Goal: Transaction & Acquisition: Purchase product/service

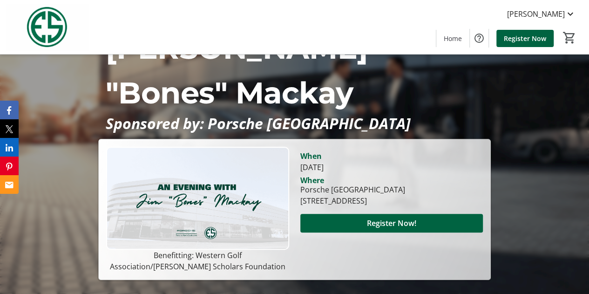
scroll to position [74, 0]
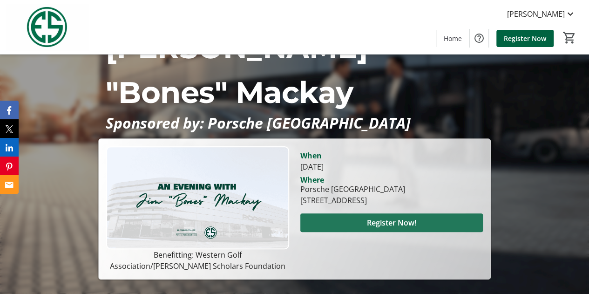
click at [356, 212] on span at bounding box center [392, 223] width 183 height 22
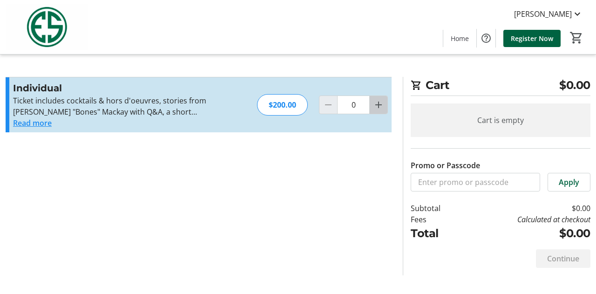
click at [381, 105] on mat-icon "Increment by one" at bounding box center [378, 104] width 11 height 11
type input "1"
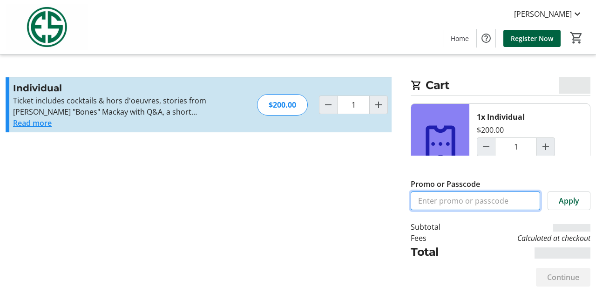
click at [428, 201] on input "Promo or Passcode" at bounding box center [476, 201] width 130 height 19
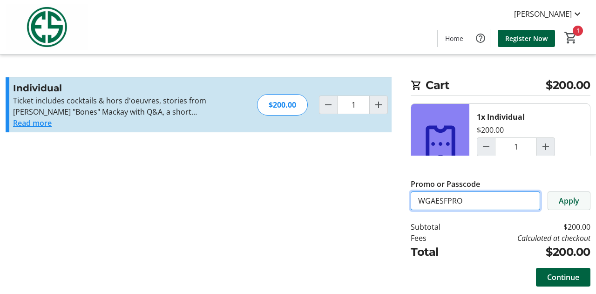
type input "WGAESFPRO"
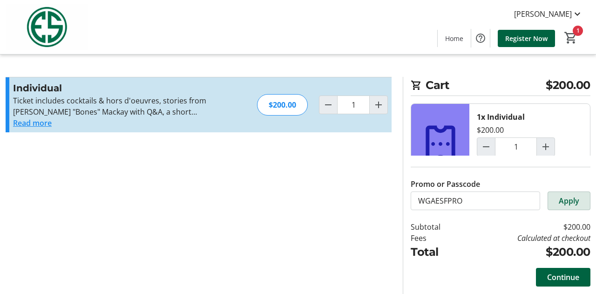
click at [569, 203] on span "Apply" at bounding box center [569, 200] width 21 height 11
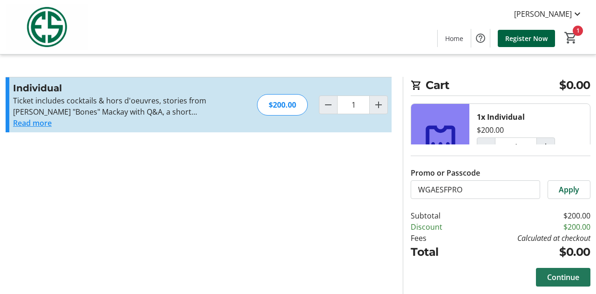
click at [554, 273] on span "Continue" at bounding box center [563, 277] width 32 height 11
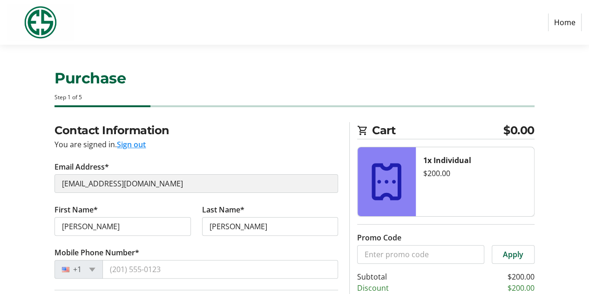
select select "US"
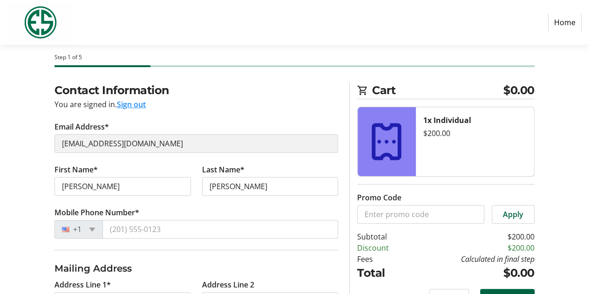
scroll to position [55, 0]
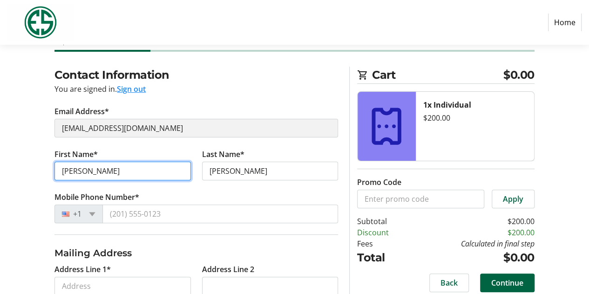
click at [107, 171] on input "[PERSON_NAME]" at bounding box center [123, 171] width 136 height 19
type input "B"
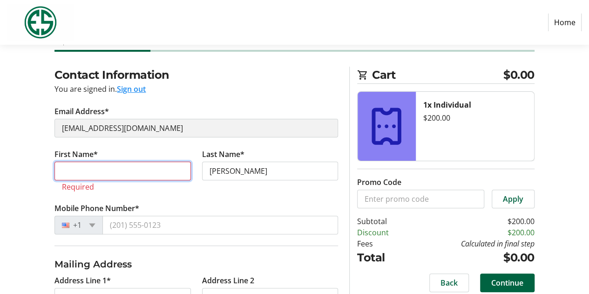
click at [89, 168] on input "First Name*" at bounding box center [123, 171] width 136 height 19
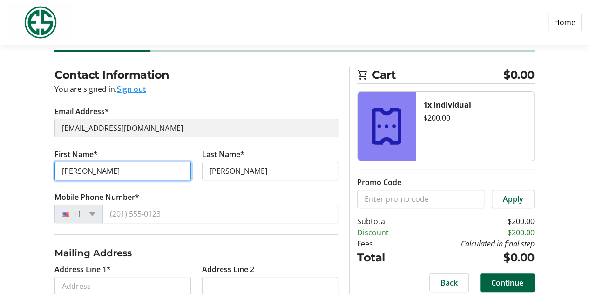
type input "[PERSON_NAME]"
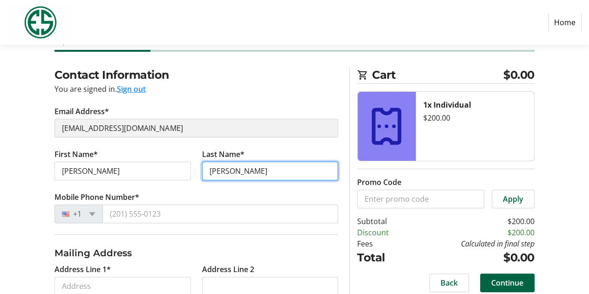
type input "[PERSON_NAME]"
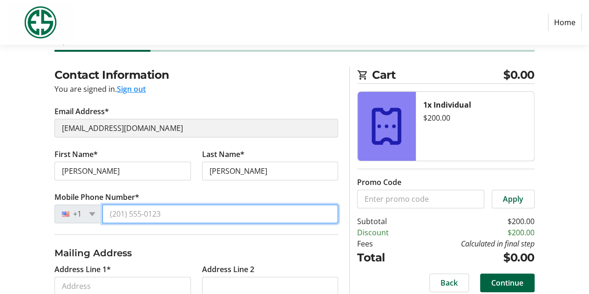
click at [131, 212] on input "Mobile Phone Number*" at bounding box center [221, 214] width 236 height 19
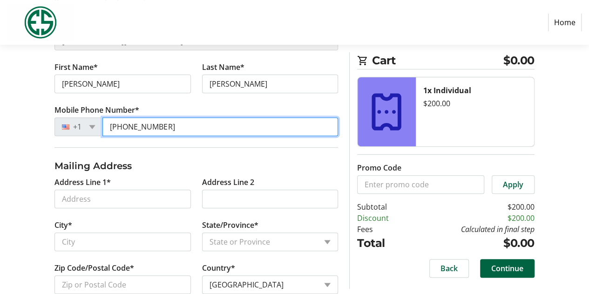
scroll to position [143, 0]
type input "[PHONE_NUMBER]"
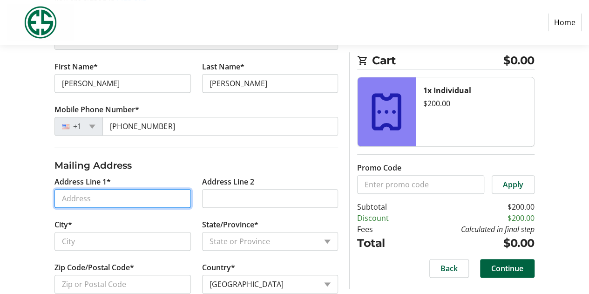
click at [84, 198] on input "Address Line 1*" at bounding box center [123, 198] width 136 height 19
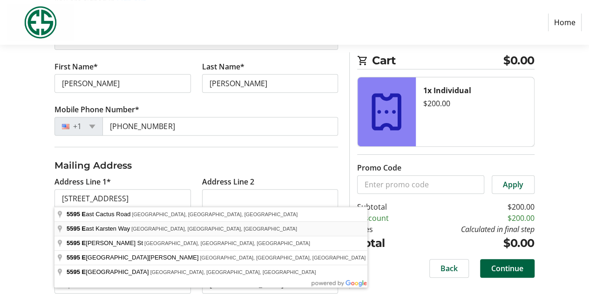
type input "[STREET_ADDRESS]"
type input "Phoenix"
select select "AZ"
type input "85008"
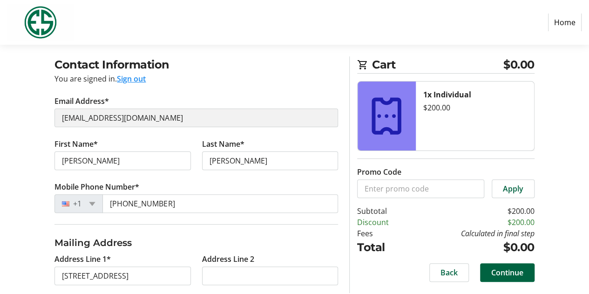
scroll to position [63, 0]
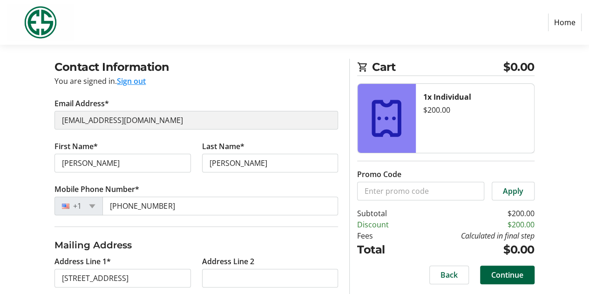
click at [70, 130] on tr-form-field "Email Address* [EMAIL_ADDRESS][DOMAIN_NAME]" at bounding box center [197, 119] width 284 height 43
click at [125, 82] on button "Sign out" at bounding box center [131, 80] width 29 height 11
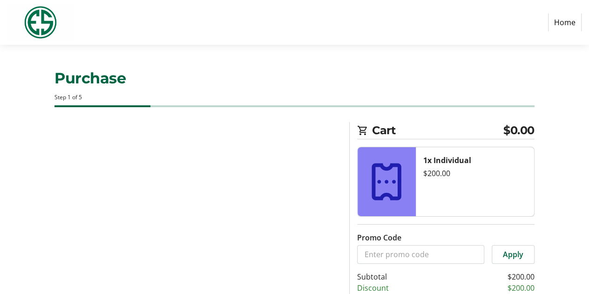
select select "US"
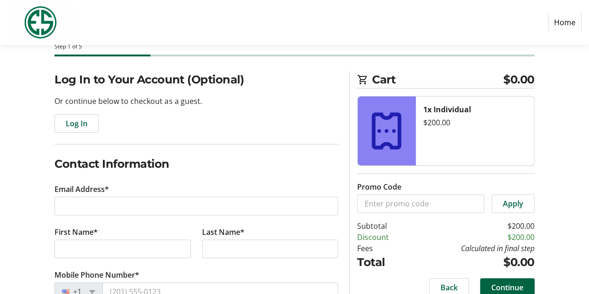
scroll to position [51, 0]
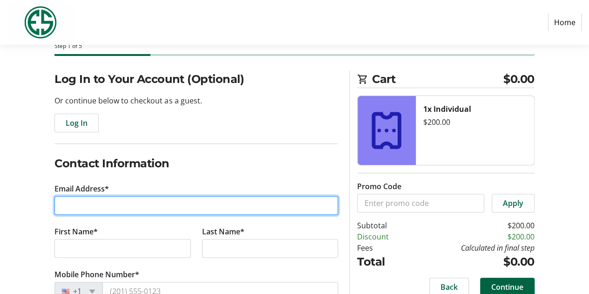
click at [118, 201] on input "Email Address*" at bounding box center [197, 205] width 284 height 19
type input "[EMAIL_ADDRESS][DOMAIN_NAME]"
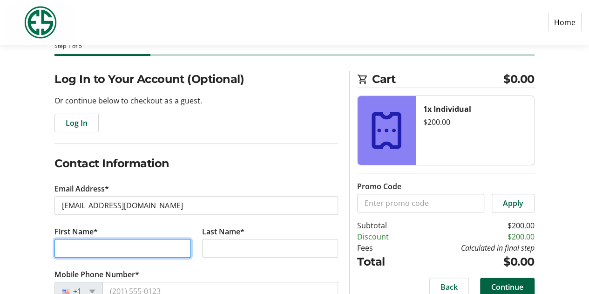
click at [95, 246] on input "First Name*" at bounding box center [123, 248] width 136 height 19
type input "[PERSON_NAME]"
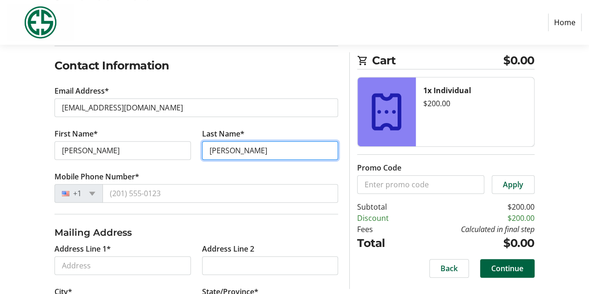
scroll to position [150, 0]
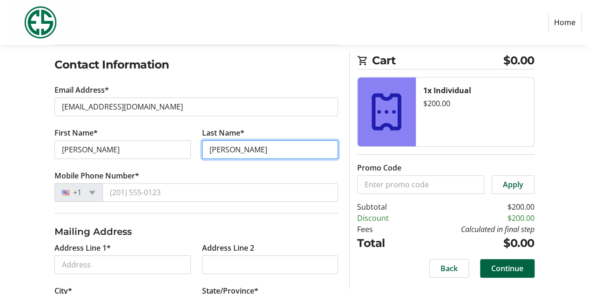
type input "[PERSON_NAME]"
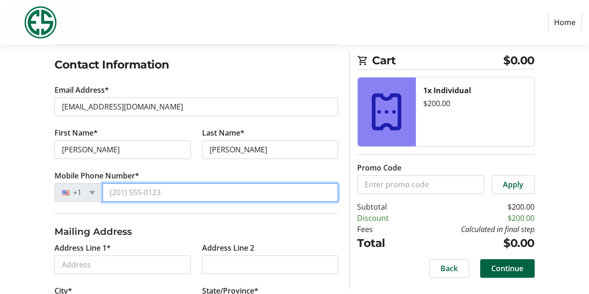
click at [141, 192] on input "Mobile Phone Number*" at bounding box center [221, 192] width 236 height 19
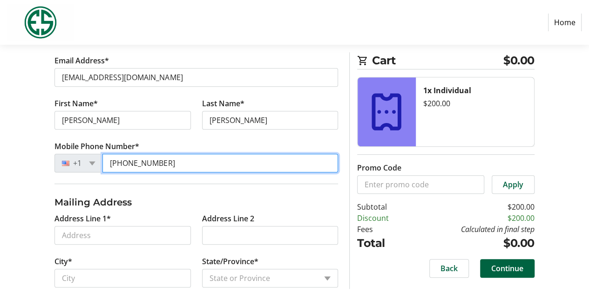
scroll to position [189, 0]
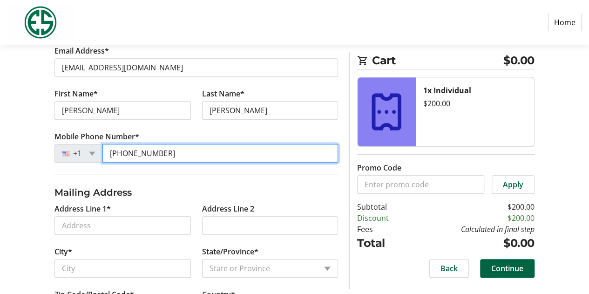
type input "[PHONE_NUMBER]"
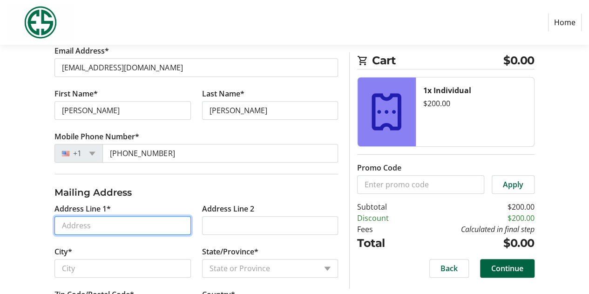
click at [108, 227] on input "Address Line 1*" at bounding box center [123, 225] width 136 height 19
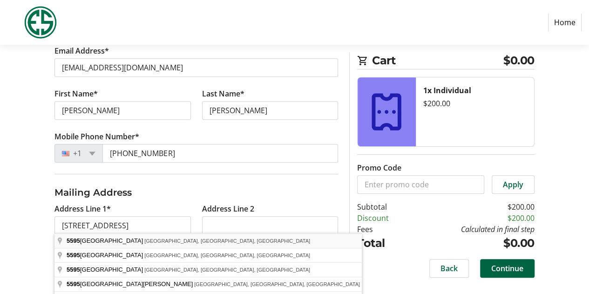
type input "[STREET_ADDRESS]"
type input "Phoenix"
select select "AZ"
type input "85008"
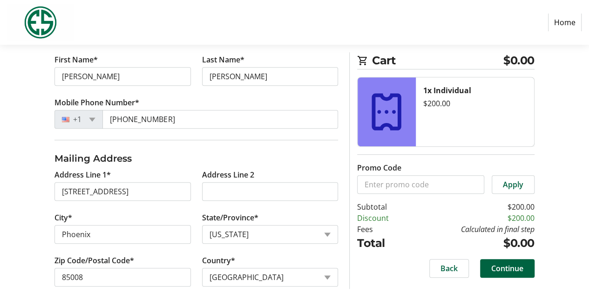
scroll to position [224, 0]
click at [521, 263] on span "Continue" at bounding box center [508, 268] width 32 height 11
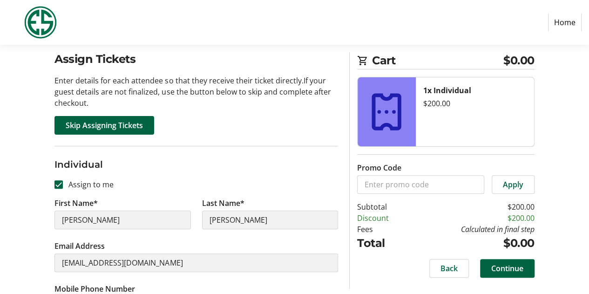
scroll to position [66, 0]
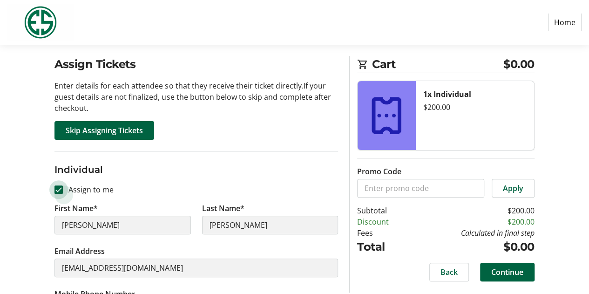
click at [61, 188] on input "Assign to me" at bounding box center [59, 189] width 8 height 8
checkbox input "false"
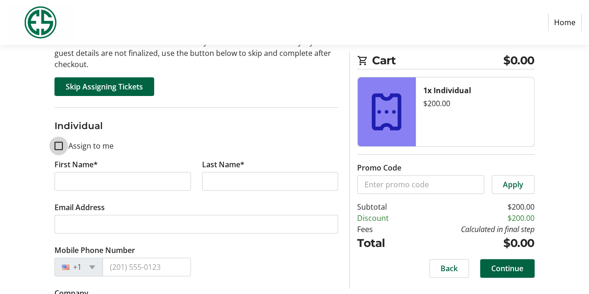
scroll to position [145, 0]
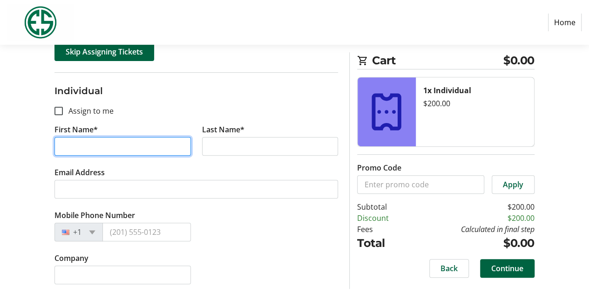
click at [134, 150] on input "First Name*" at bounding box center [123, 146] width 136 height 19
type input "[PERSON_NAME]"
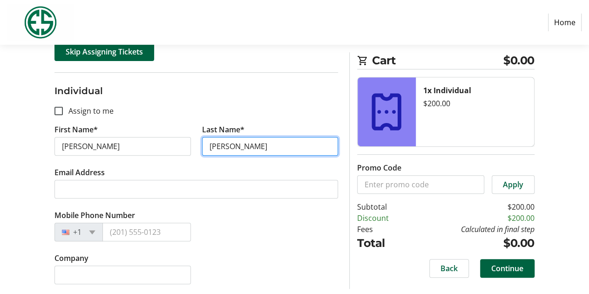
type input "[PERSON_NAME]"
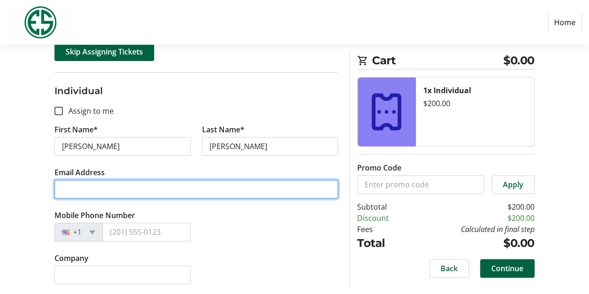
click at [118, 190] on input "Email Address" at bounding box center [197, 189] width 284 height 19
type input "[EMAIL_ADDRESS][DOMAIN_NAME]"
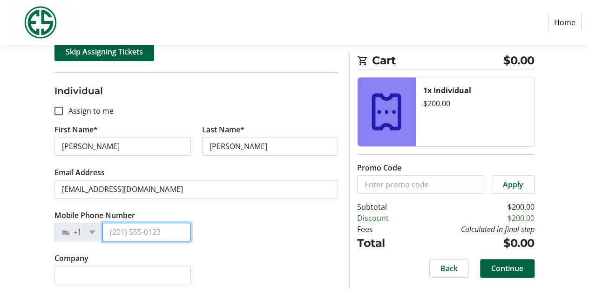
click at [127, 228] on input "Mobile Phone Number" at bounding box center [147, 232] width 88 height 19
type input "[PHONE_NUMBER]"
click at [494, 266] on span "Continue" at bounding box center [508, 268] width 32 height 11
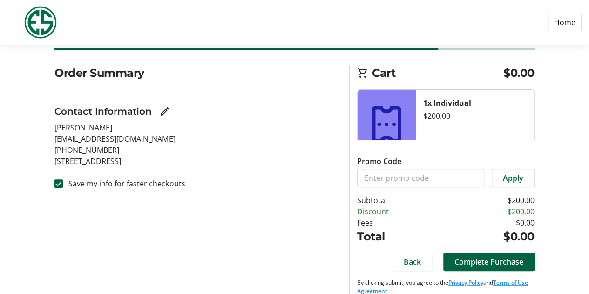
scroll to position [57, 0]
click at [61, 186] on input "Save my info for faster checkouts" at bounding box center [59, 184] width 8 height 8
checkbox input "false"
click at [466, 267] on span "Complete Purchase" at bounding box center [489, 262] width 69 height 11
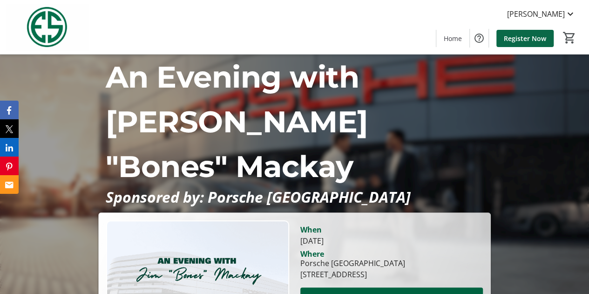
click at [515, 38] on span "Register Now" at bounding box center [525, 39] width 42 height 10
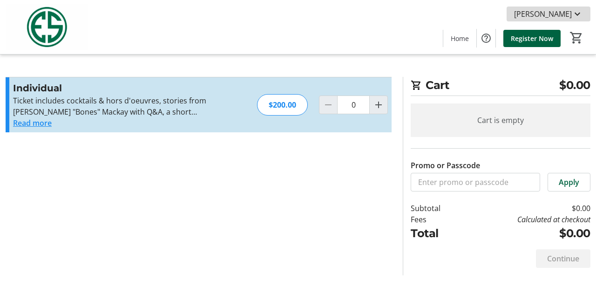
click at [575, 15] on mat-icon at bounding box center [577, 13] width 11 height 11
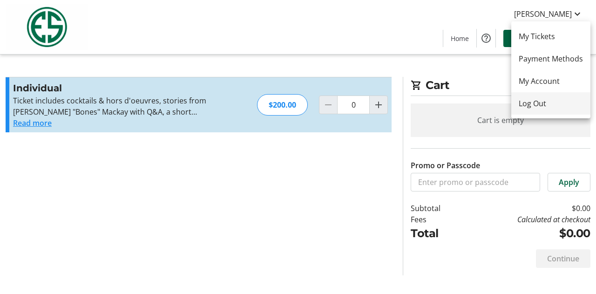
click at [534, 101] on span "Log Out" at bounding box center [551, 103] width 64 height 11
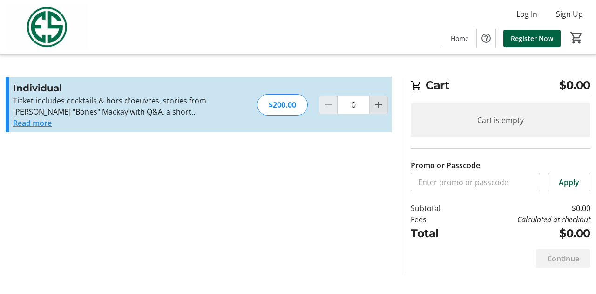
click at [376, 103] on mat-icon "Increment by one" at bounding box center [378, 104] width 11 height 11
type input "1"
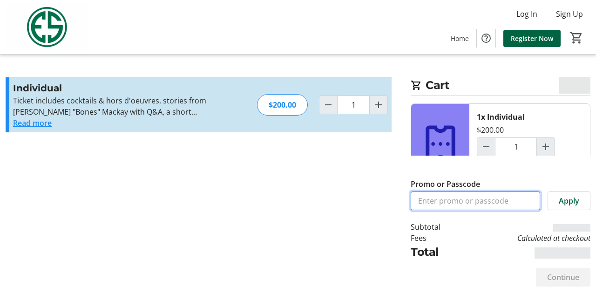
click at [435, 198] on input "Promo or Passcode" at bounding box center [476, 201] width 130 height 19
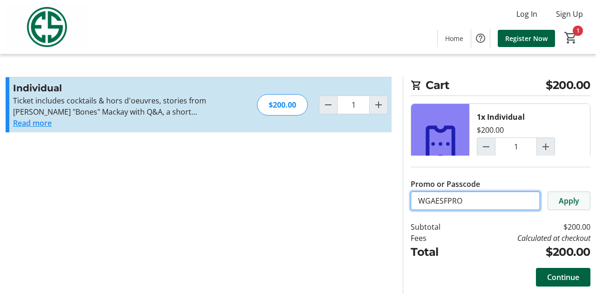
type input "WGAESFPRO"
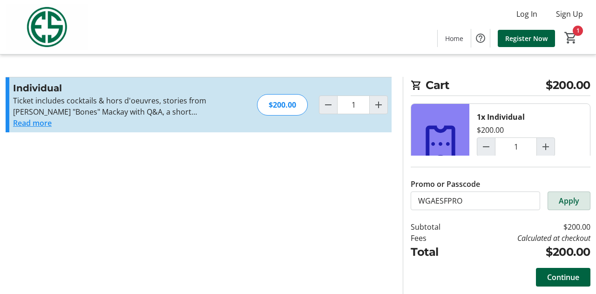
click at [568, 205] on span "Apply" at bounding box center [569, 200] width 21 height 11
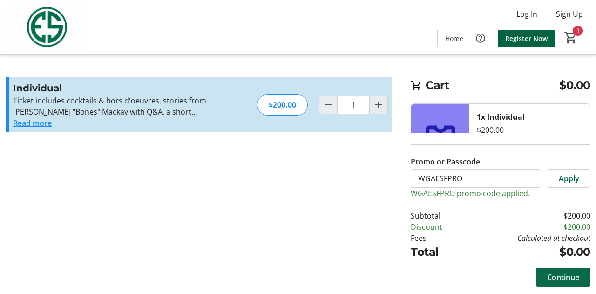
click at [561, 281] on span "Continue" at bounding box center [563, 277] width 32 height 11
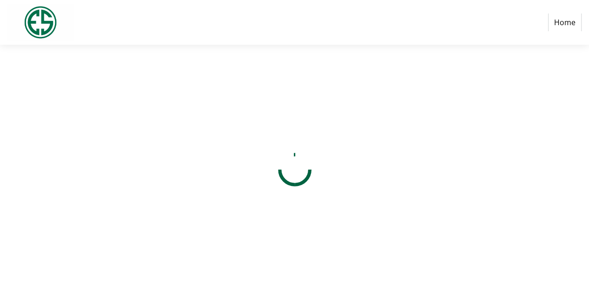
select select "US"
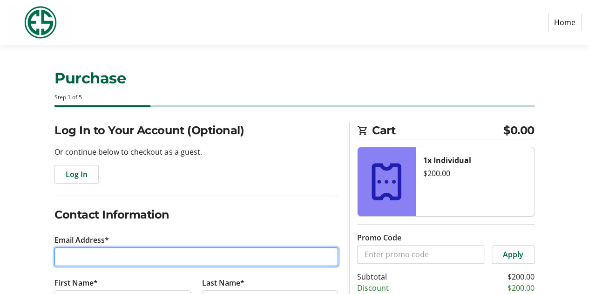
click at [94, 255] on input "Email Address*" at bounding box center [197, 256] width 284 height 19
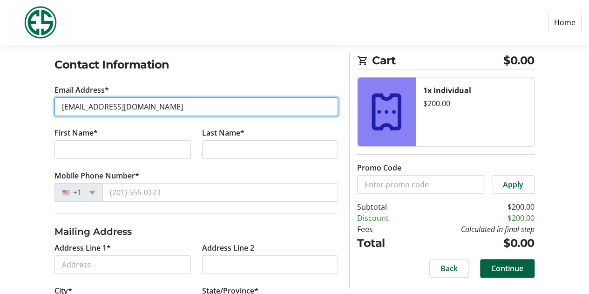
scroll to position [152, 0]
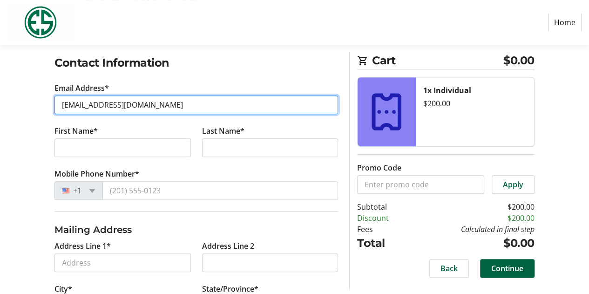
type input "dkcrawford@golfpapago.com"
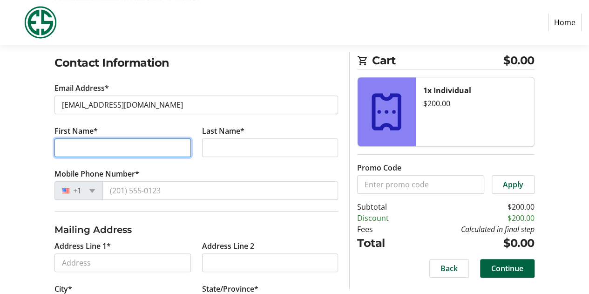
click at [84, 151] on input "First Name*" at bounding box center [123, 147] width 136 height 19
type input "Derek"
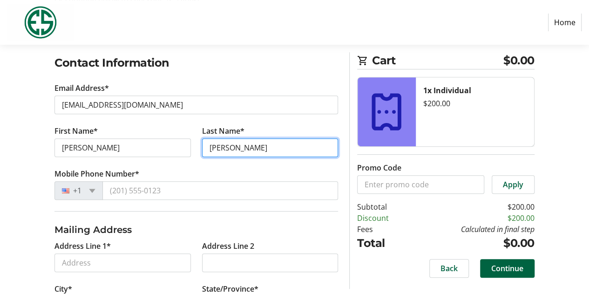
type input "[PERSON_NAME]"
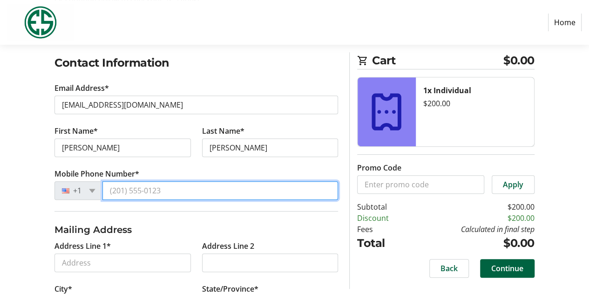
click at [137, 188] on input "Mobile Phone Number*" at bounding box center [221, 190] width 236 height 19
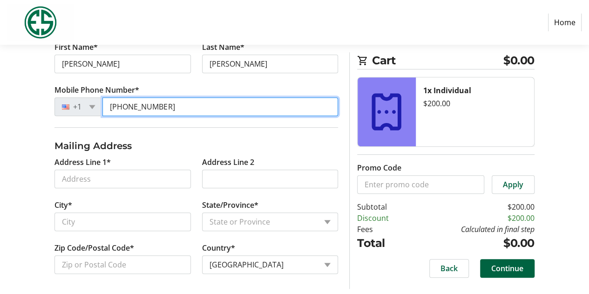
type input "(602) 321-2378"
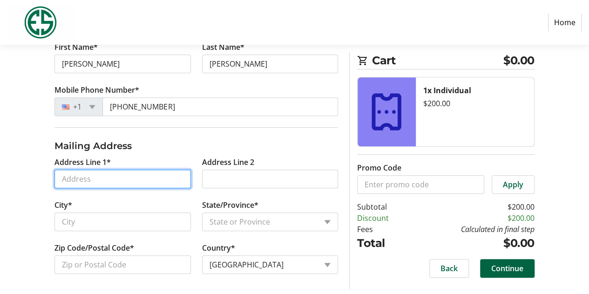
click at [76, 178] on input "Address Line 1*" at bounding box center [123, 179] width 136 height 19
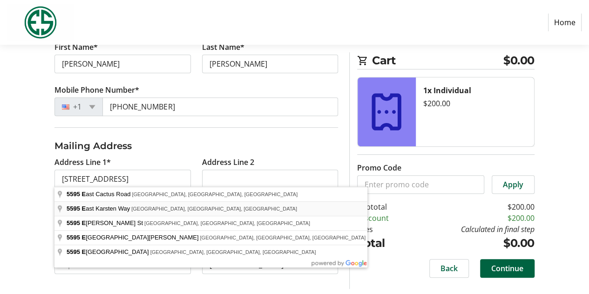
type input "[STREET_ADDRESS]"
type input "Phoenix"
select select "AZ"
type input "85008"
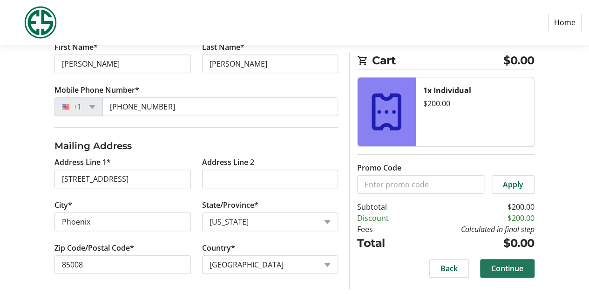
click at [503, 265] on span "Continue" at bounding box center [508, 268] width 32 height 11
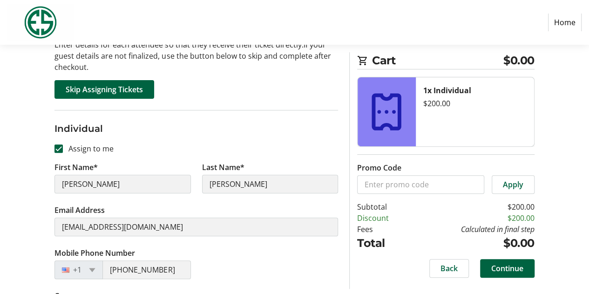
scroll to position [145, 0]
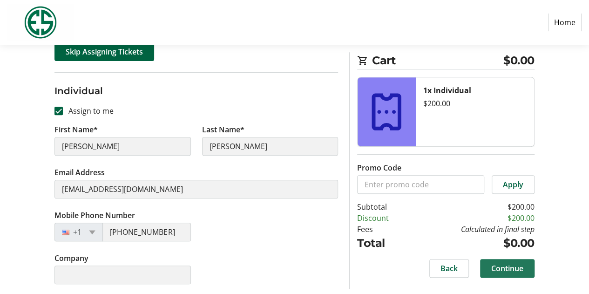
click at [519, 266] on span "Continue" at bounding box center [508, 268] width 32 height 11
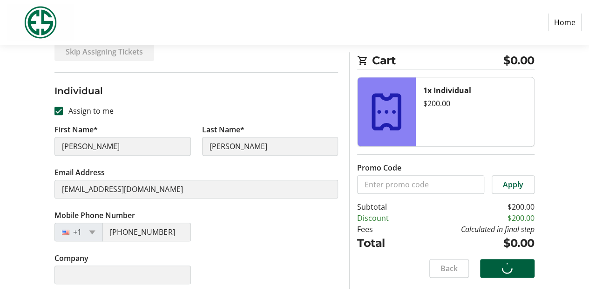
scroll to position [69, 0]
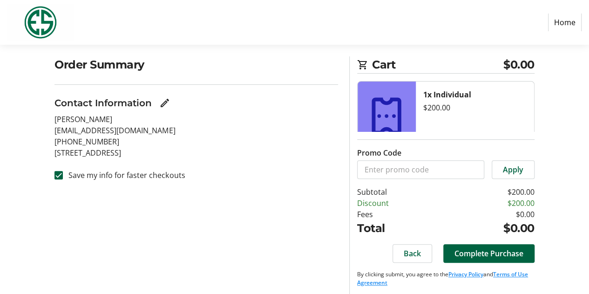
scroll to position [70, 0]
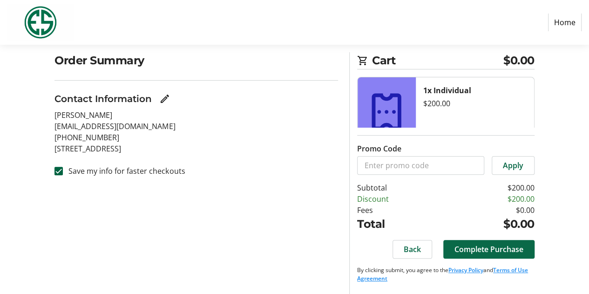
click at [469, 246] on span "Complete Purchase" at bounding box center [489, 249] width 69 height 11
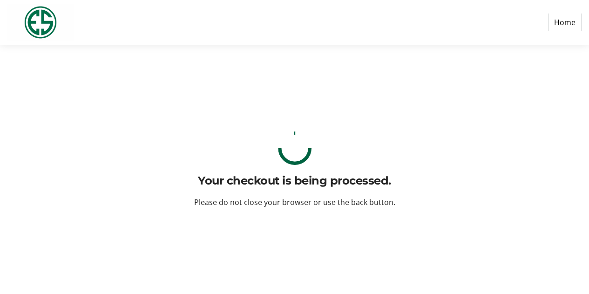
scroll to position [0, 0]
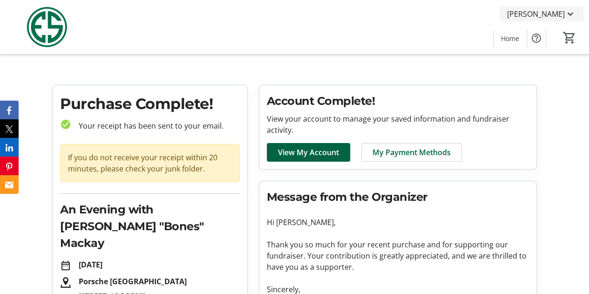
click at [573, 12] on mat-icon at bounding box center [570, 13] width 11 height 11
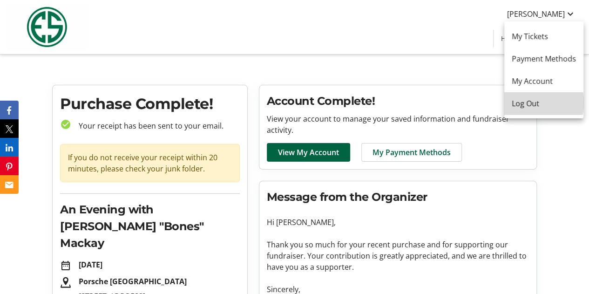
click at [529, 103] on span "Log Out" at bounding box center [544, 103] width 64 height 11
